Goal: Information Seeking & Learning: Understand process/instructions

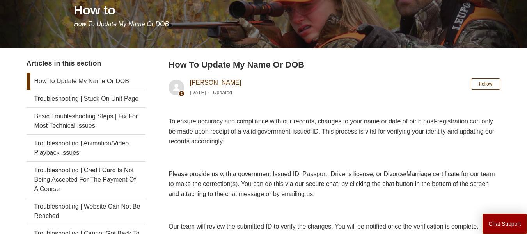
scroll to position [103, 0]
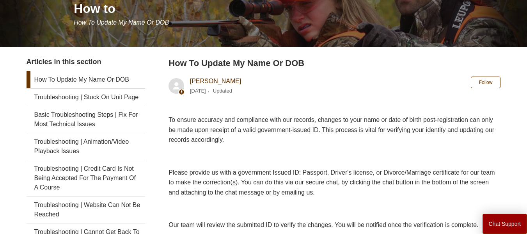
click at [97, 79] on link "How To Update My Name Or DOB" at bounding box center [86, 79] width 119 height 17
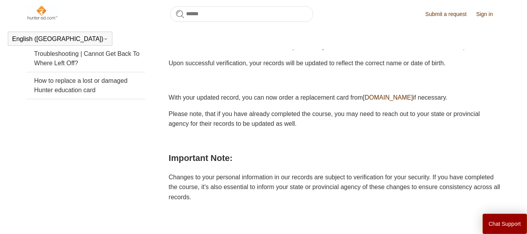
scroll to position [254, 0]
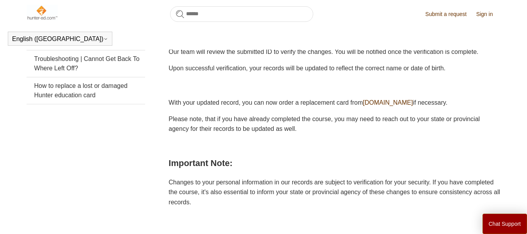
click at [519, 89] on main "Hunter-Ed Step-by-Step How to How to How To Update My Name Or DOB Articles in t…" at bounding box center [263, 78] width 527 height 608
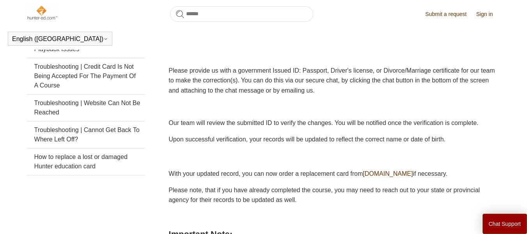
scroll to position [178, 0]
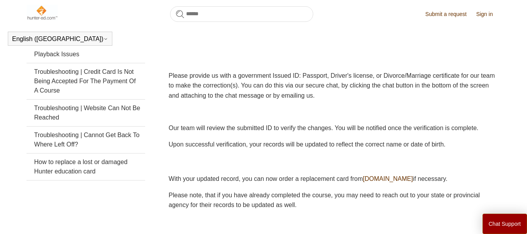
click at [455, 13] on link "Submit a request" at bounding box center [449, 14] width 49 height 8
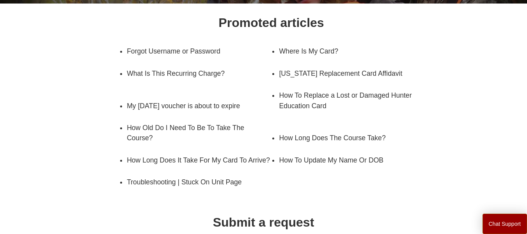
scroll to position [121, 0]
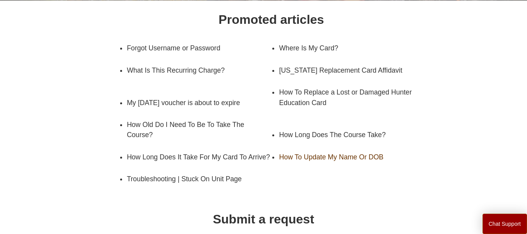
click at [370, 168] on link "How To Update My Name Or DOB" at bounding box center [345, 157] width 133 height 22
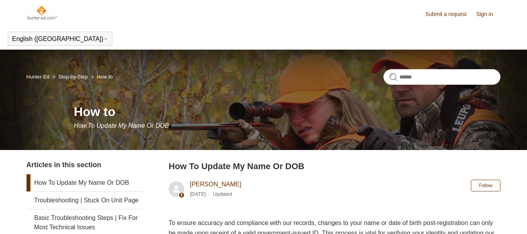
click at [360, 174] on header "How To Update My Name Or DOB Liem Nguyen 6 months ago Updated Follow Not yet fo…" at bounding box center [335, 181] width 332 height 43
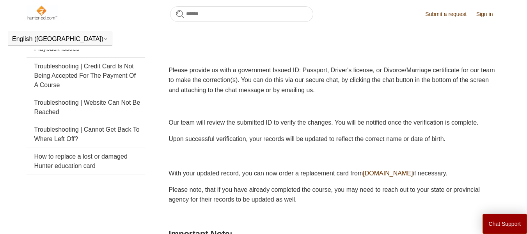
scroll to position [185, 0]
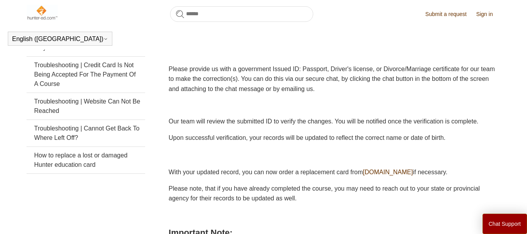
click at [484, 11] on link "Sign in" at bounding box center [488, 14] width 25 height 8
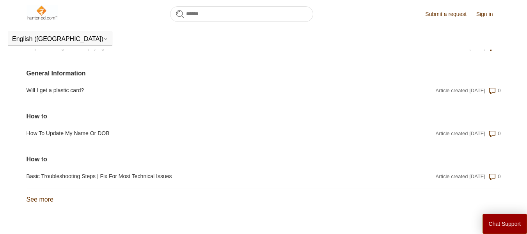
scroll to position [670, 0]
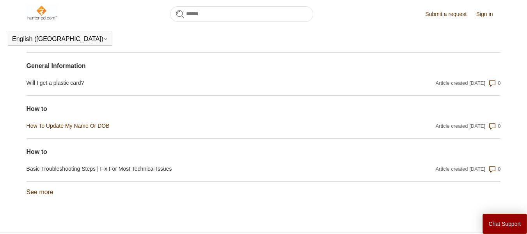
click at [60, 128] on link "How To Update My Name Or DOB" at bounding box center [193, 126] width 332 height 8
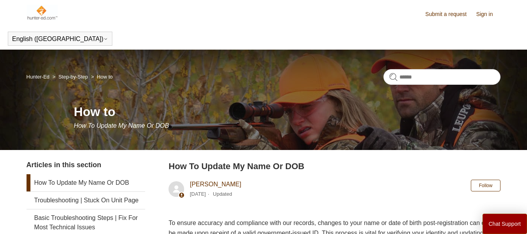
click at [437, 14] on link "Submit a request" at bounding box center [449, 14] width 49 height 8
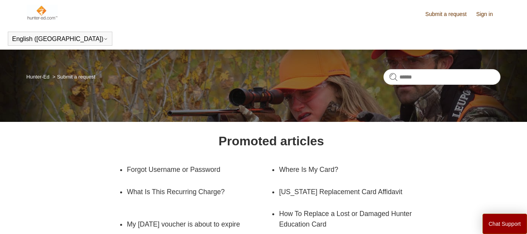
click at [446, 15] on link "Submit a request" at bounding box center [449, 14] width 49 height 8
click at [502, 225] on button "Chat Support" at bounding box center [505, 223] width 45 height 20
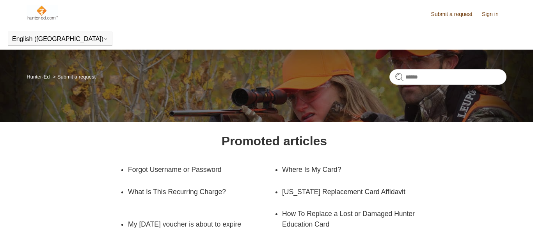
click at [376, 165] on div "Chat Support" at bounding box center [266, 117] width 533 height 234
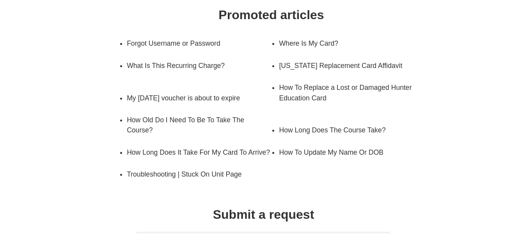
scroll to position [130, 0]
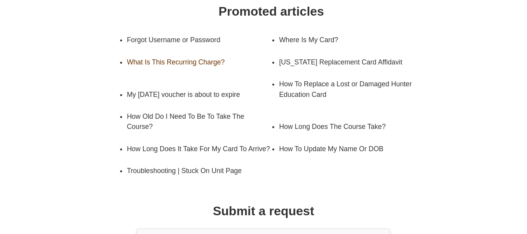
click at [188, 71] on link "What Is This Recurring Charge?" at bounding box center [199, 62] width 144 height 22
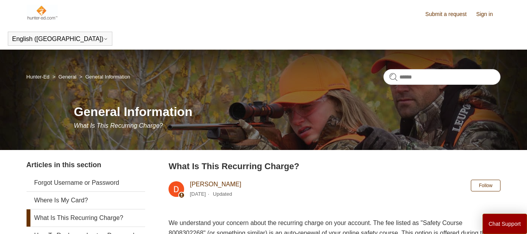
click at [476, 16] on link "Sign in" at bounding box center [488, 14] width 25 height 8
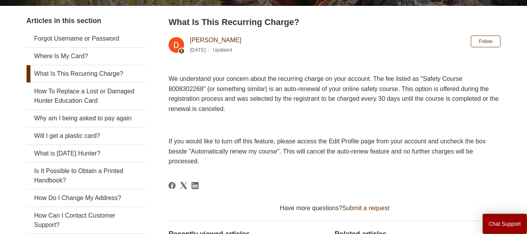
scroll to position [125, 0]
